Goal: Information Seeking & Learning: Learn about a topic

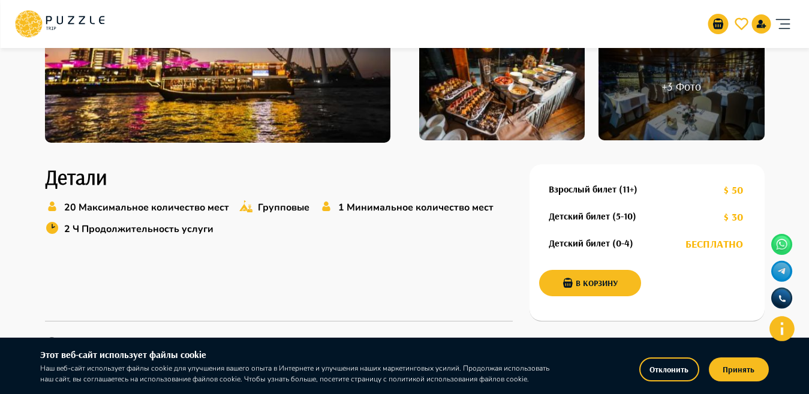
scroll to position [271, 0]
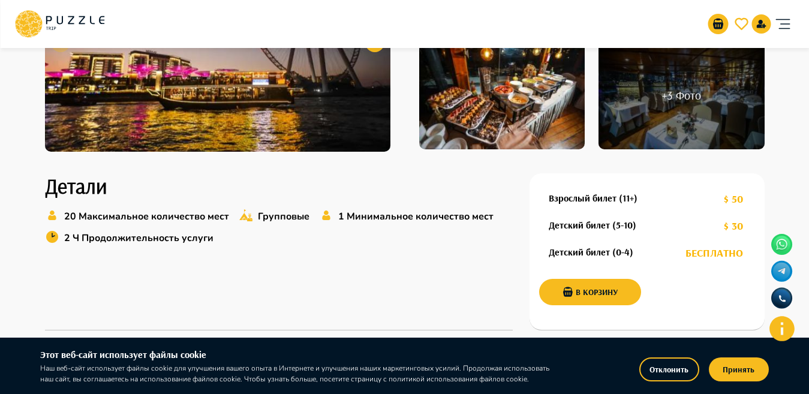
drag, startPoint x: 735, startPoint y: 368, endPoint x: 731, endPoint y: 357, distance: 11.9
click at [734, 364] on button "Принять" at bounding box center [738, 369] width 60 height 24
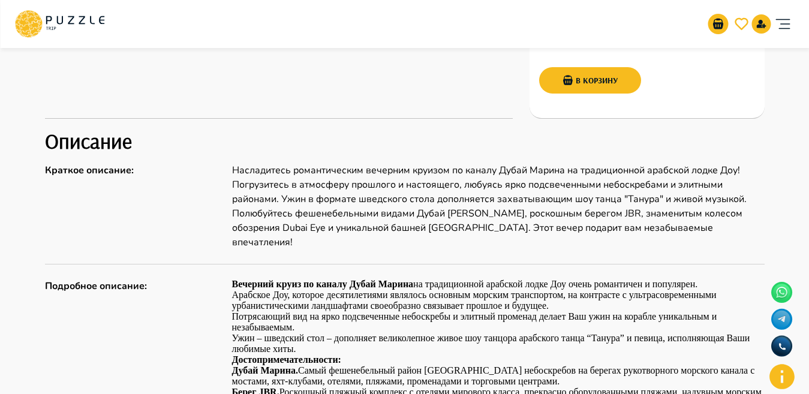
scroll to position [500, 0]
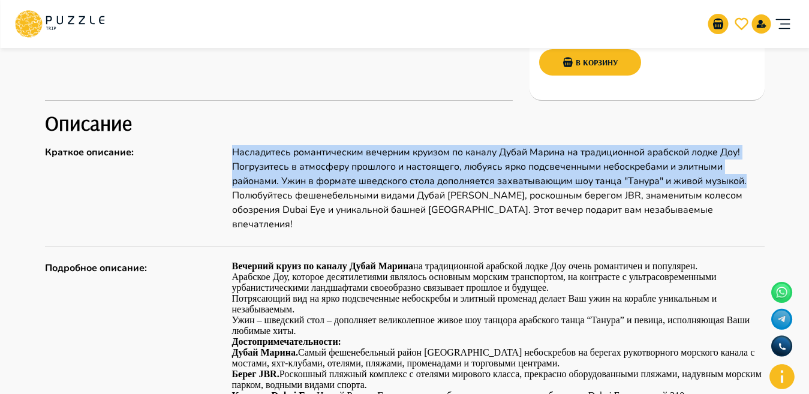
drag, startPoint x: 224, startPoint y: 155, endPoint x: 751, endPoint y: 182, distance: 527.6
click at [751, 182] on div "Краткое описание : Насладитесь романтическим вечерним круизом по каналу Дубай М…" at bounding box center [404, 188] width 719 height 86
copy div "Насладитесь романтическим вечерним круизом по каналу Дубай Марина на традиционн…"
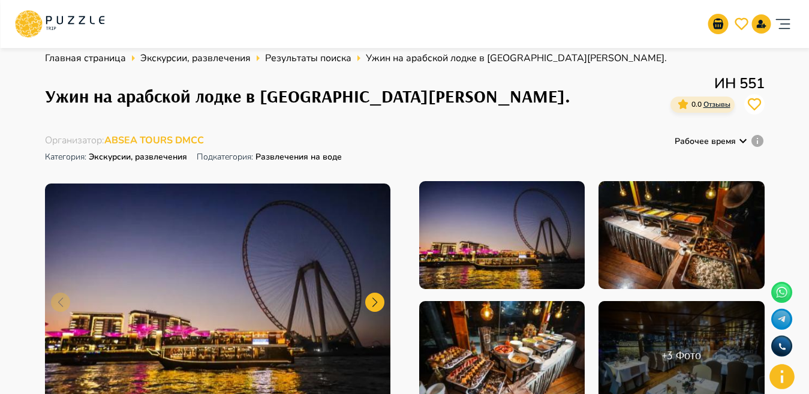
scroll to position [0, 0]
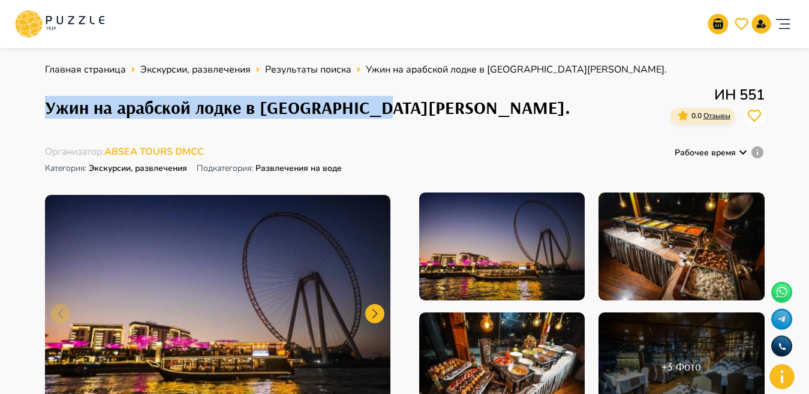
drag, startPoint x: 37, startPoint y: 108, endPoint x: 485, endPoint y: 113, distance: 448.4
click at [485, 113] on div "Ужин на арабской лодке в Дубай Марина. ИН 551 0.0 Отзывы" at bounding box center [404, 107] width 719 height 47
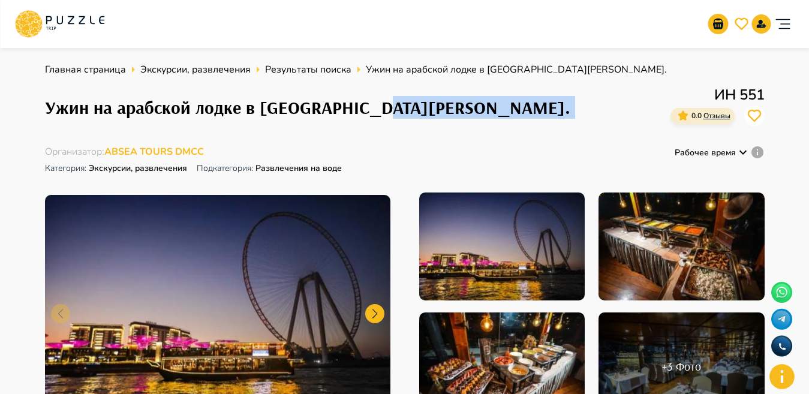
click at [485, 113] on div "Ужин на арабской лодке в Дубай Марина. ИН 551 0.0 Отзывы" at bounding box center [404, 107] width 719 height 47
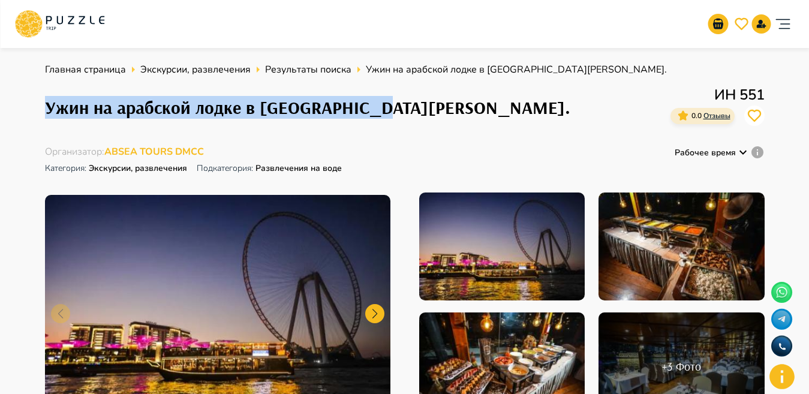
drag, startPoint x: 94, startPoint y: 115, endPoint x: 396, endPoint y: 119, distance: 302.7
copy h1 "Ужин на арабской лодке в [GEOGRAPHIC_DATA][PERSON_NAME]."
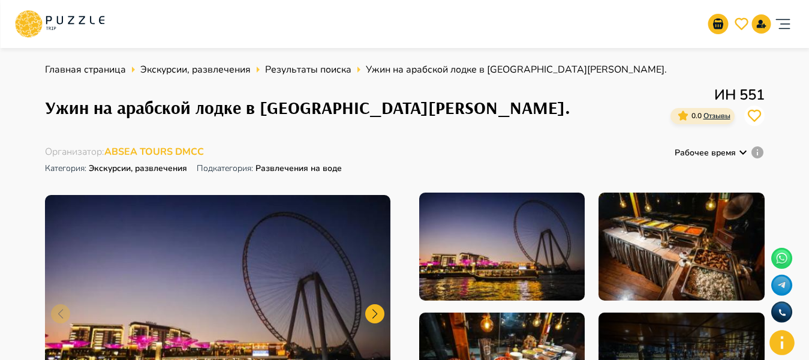
click at [168, 23] on div "Организаторам услуг Турагентствам Зарегистрироваться Войти USD *** RU **" at bounding box center [404, 24] width 780 height 38
